Goal: Browse casually: Explore the website without a specific task or goal

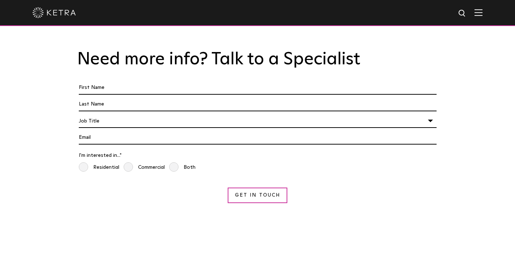
scroll to position [2917, 0]
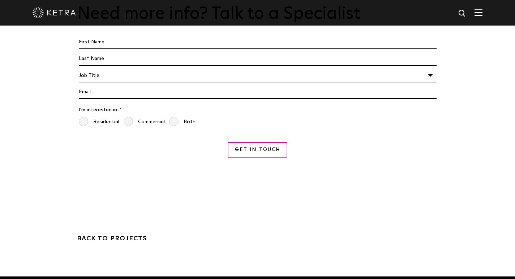
click at [45, 16] on img at bounding box center [54, 12] width 43 height 11
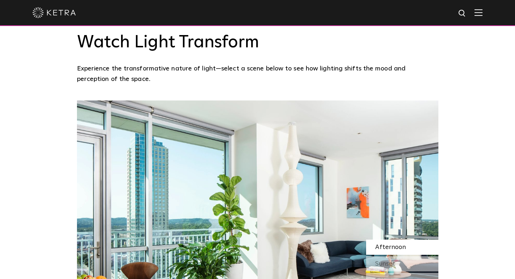
scroll to position [612, 0]
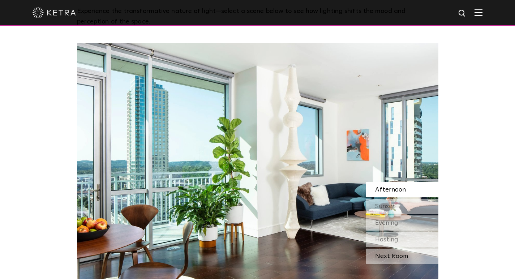
click at [405, 249] on div "Next Room" at bounding box center [402, 256] width 72 height 15
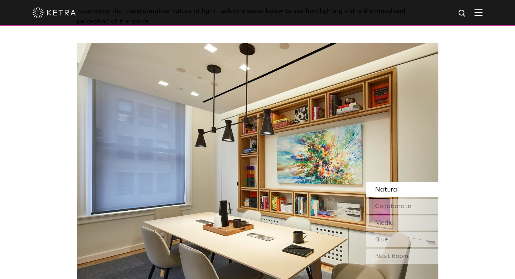
click at [405, 249] on div "Next Room" at bounding box center [402, 256] width 72 height 15
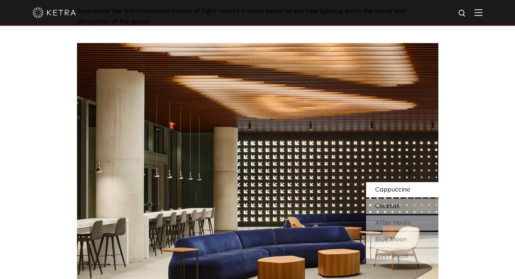
click at [415, 199] on div "Cocktail" at bounding box center [402, 206] width 72 height 15
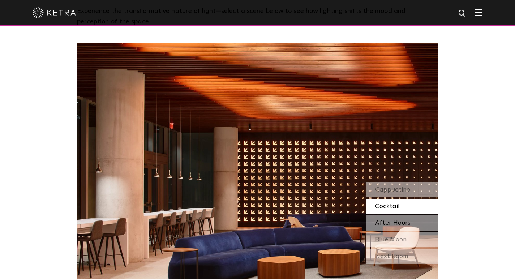
click at [414, 215] on div "After Hours" at bounding box center [402, 222] width 72 height 15
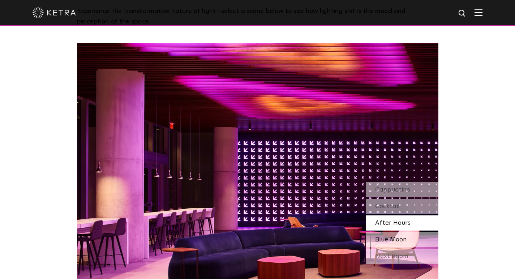
click at [415, 232] on div "Blue Moon" at bounding box center [402, 239] width 72 height 15
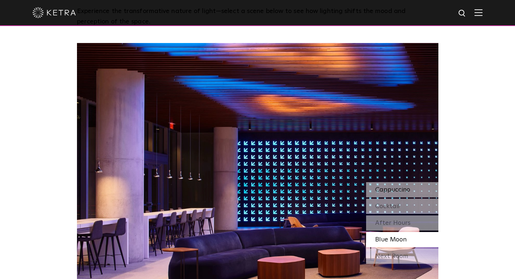
click at [414, 182] on div "Cappuccino" at bounding box center [402, 189] width 72 height 15
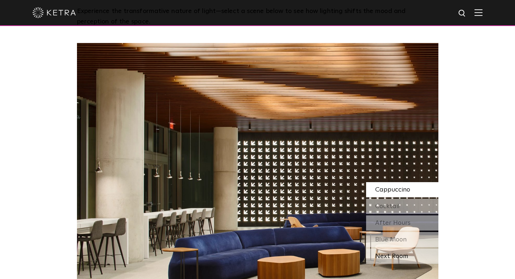
click at [396, 249] on div "Next Room" at bounding box center [402, 256] width 72 height 15
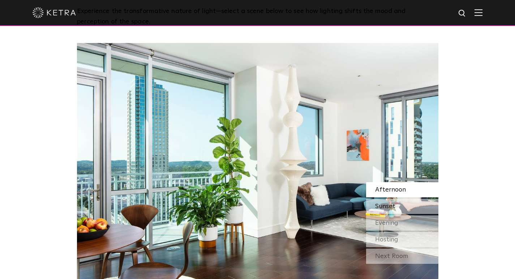
click at [402, 199] on div "Sunset" at bounding box center [402, 206] width 72 height 15
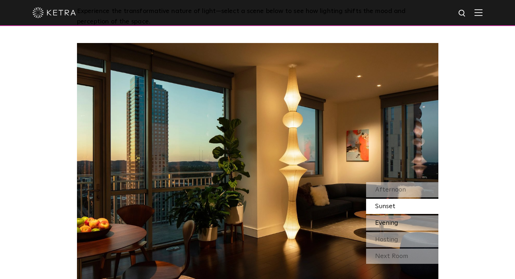
click at [401, 215] on div "Evening" at bounding box center [402, 222] width 72 height 15
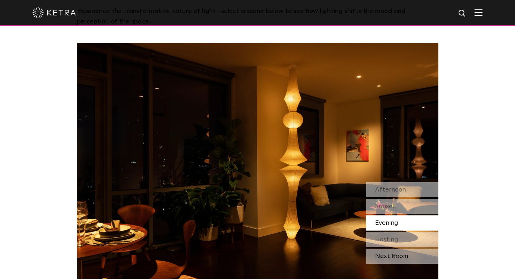
click at [401, 249] on div "Next Room" at bounding box center [402, 256] width 72 height 15
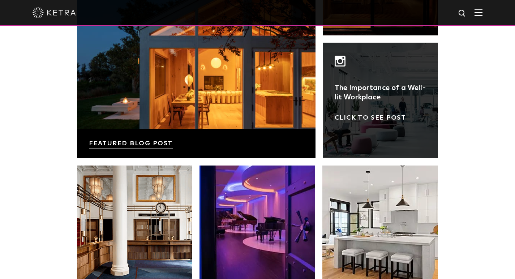
scroll to position [1278, 0]
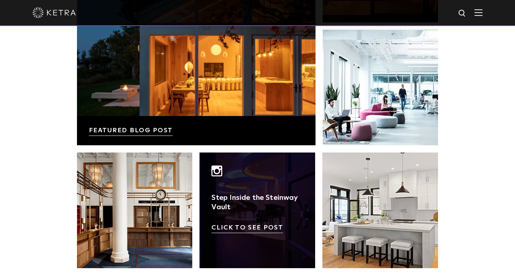
click at [249, 191] on link at bounding box center [257, 210] width 116 height 116
